Goal: Task Accomplishment & Management: Use online tool/utility

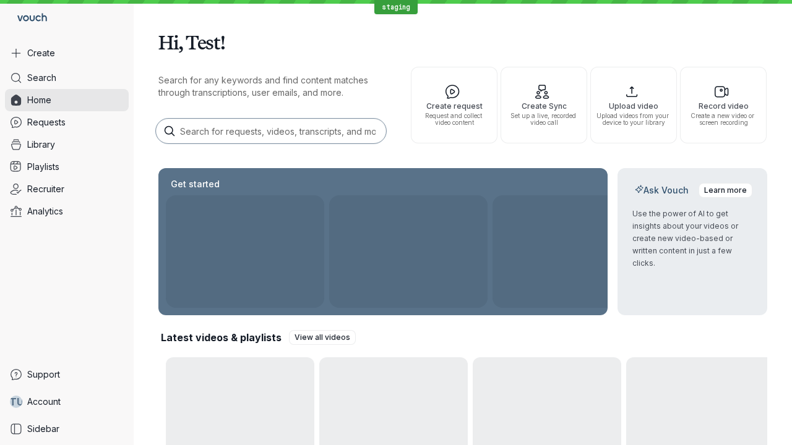
click at [67, 53] on button "Create" at bounding box center [67, 53] width 124 height 22
